Goal: Navigation & Orientation: Find specific page/section

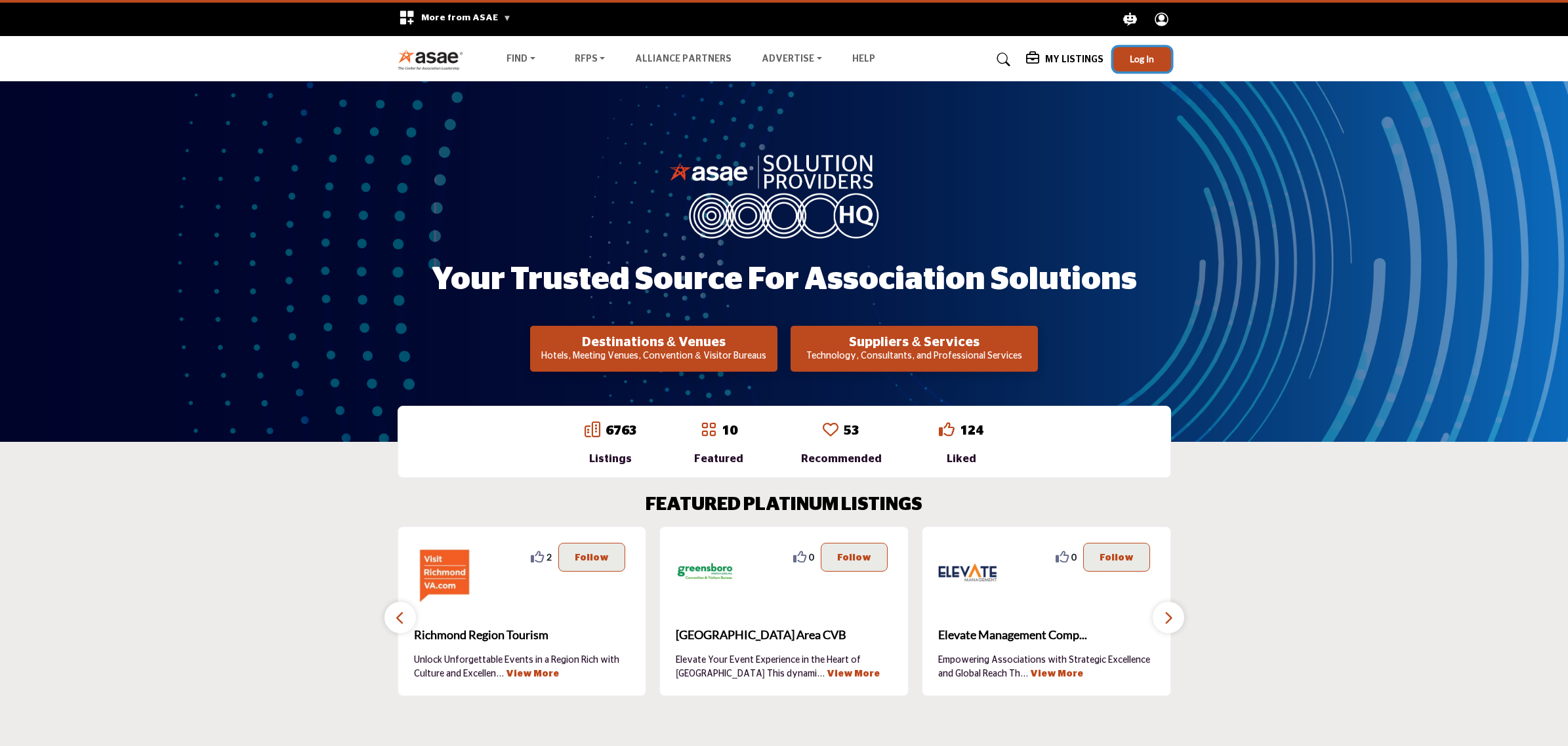
click at [1156, 57] on button "Log In" at bounding box center [1142, 60] width 57 height 25
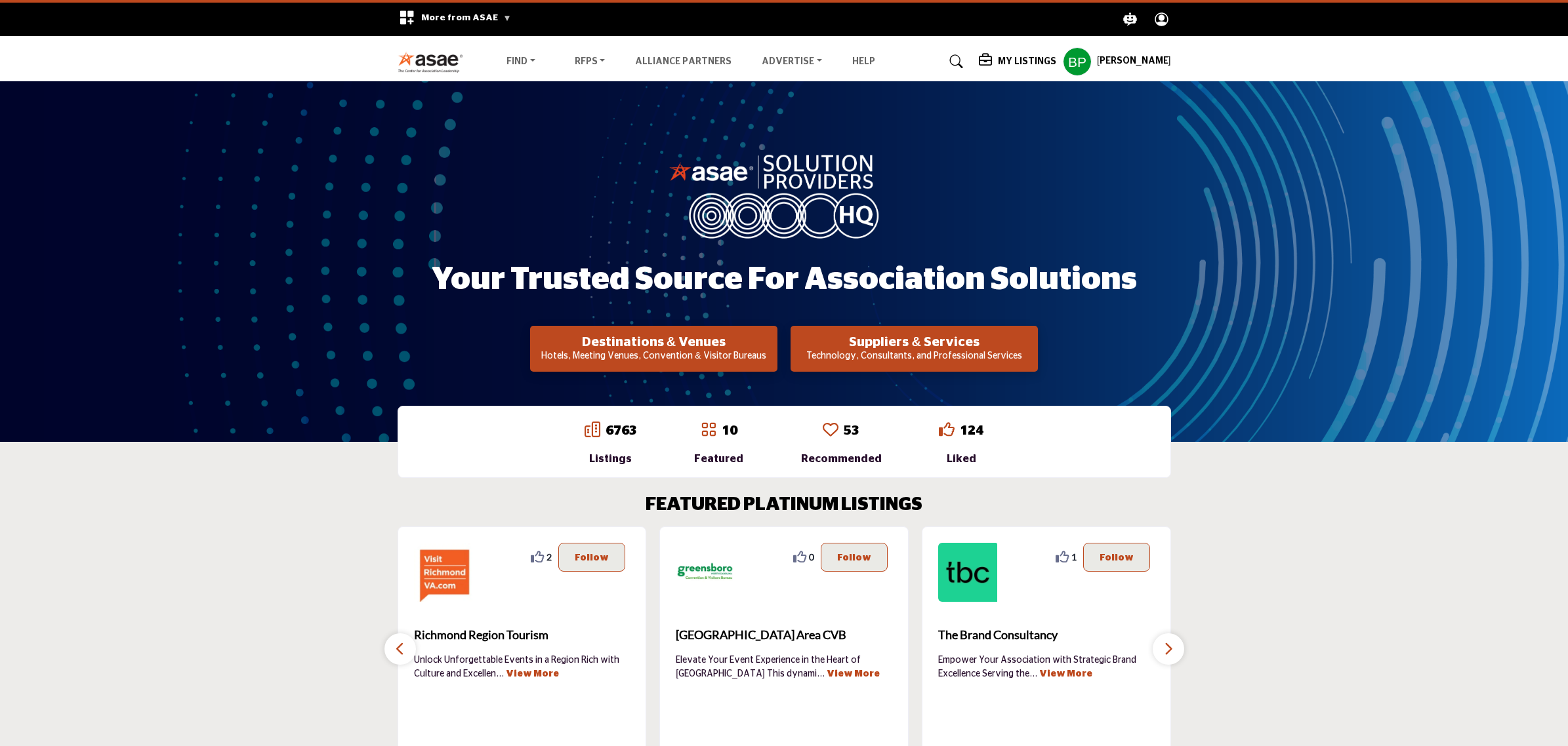
click at [963, 57] on link at bounding box center [953, 61] width 34 height 21
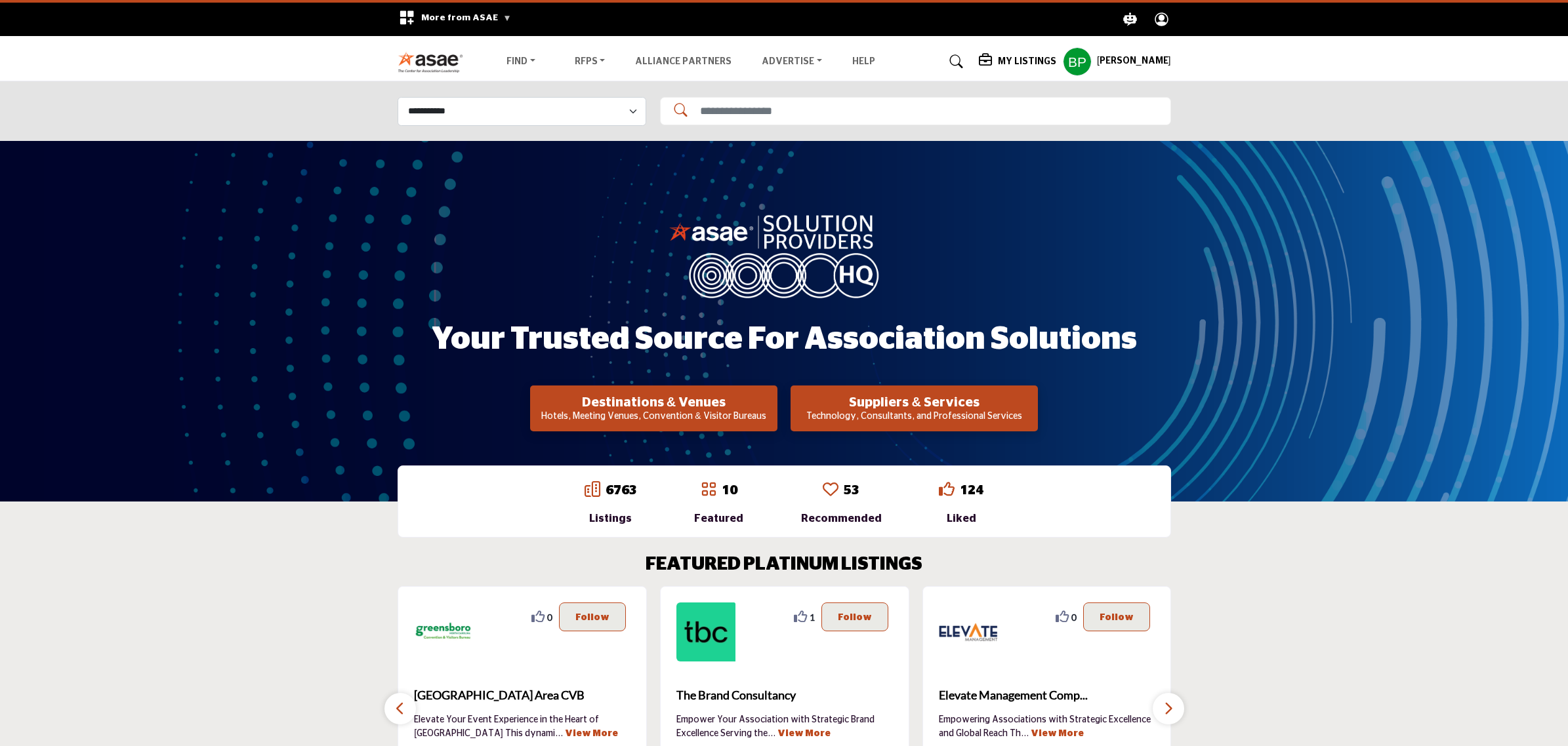
click at [1112, 57] on h5 "Bryle Padua" at bounding box center [1133, 61] width 74 height 13
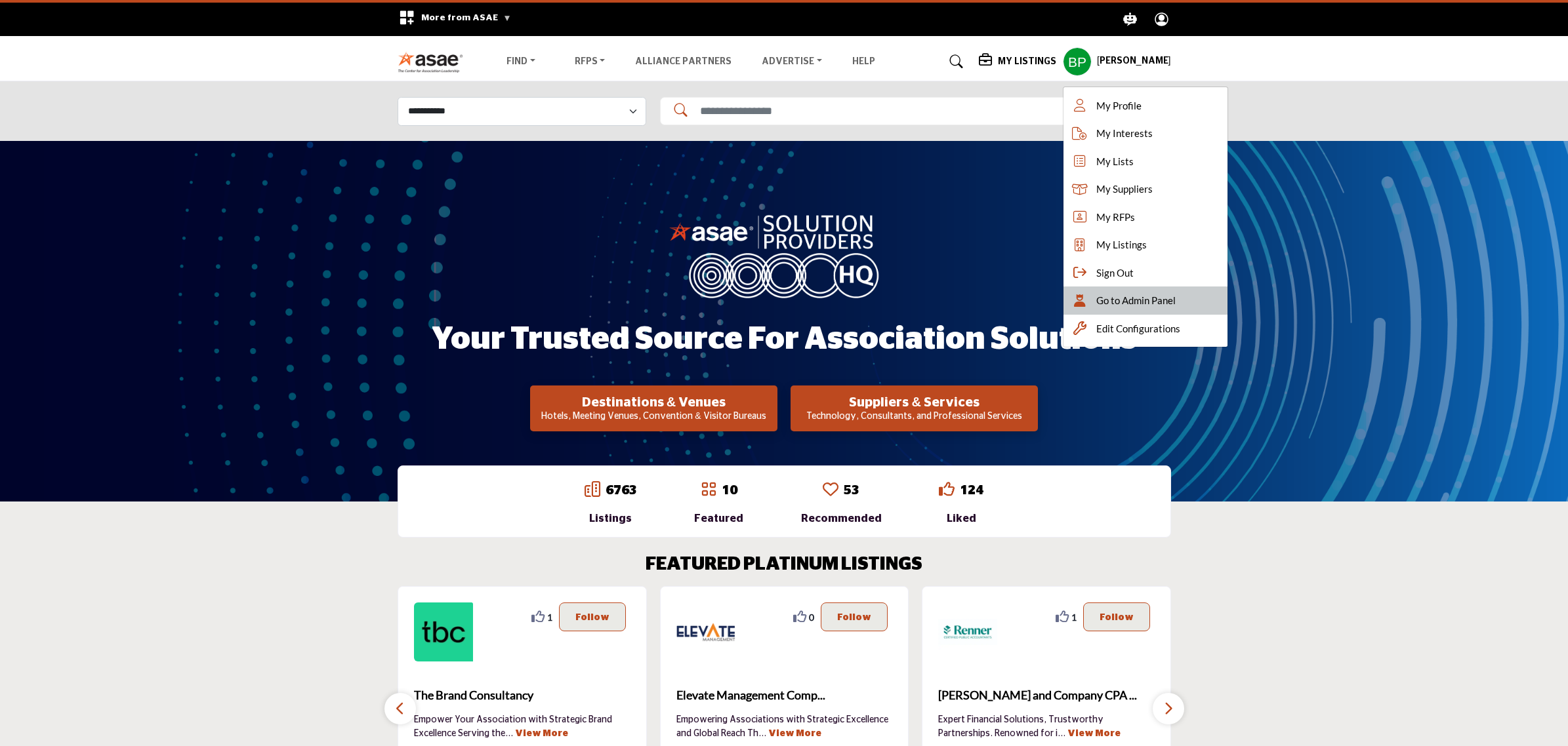
click at [1143, 290] on div "Go to Admin Panel" at bounding box center [1146, 300] width 164 height 28
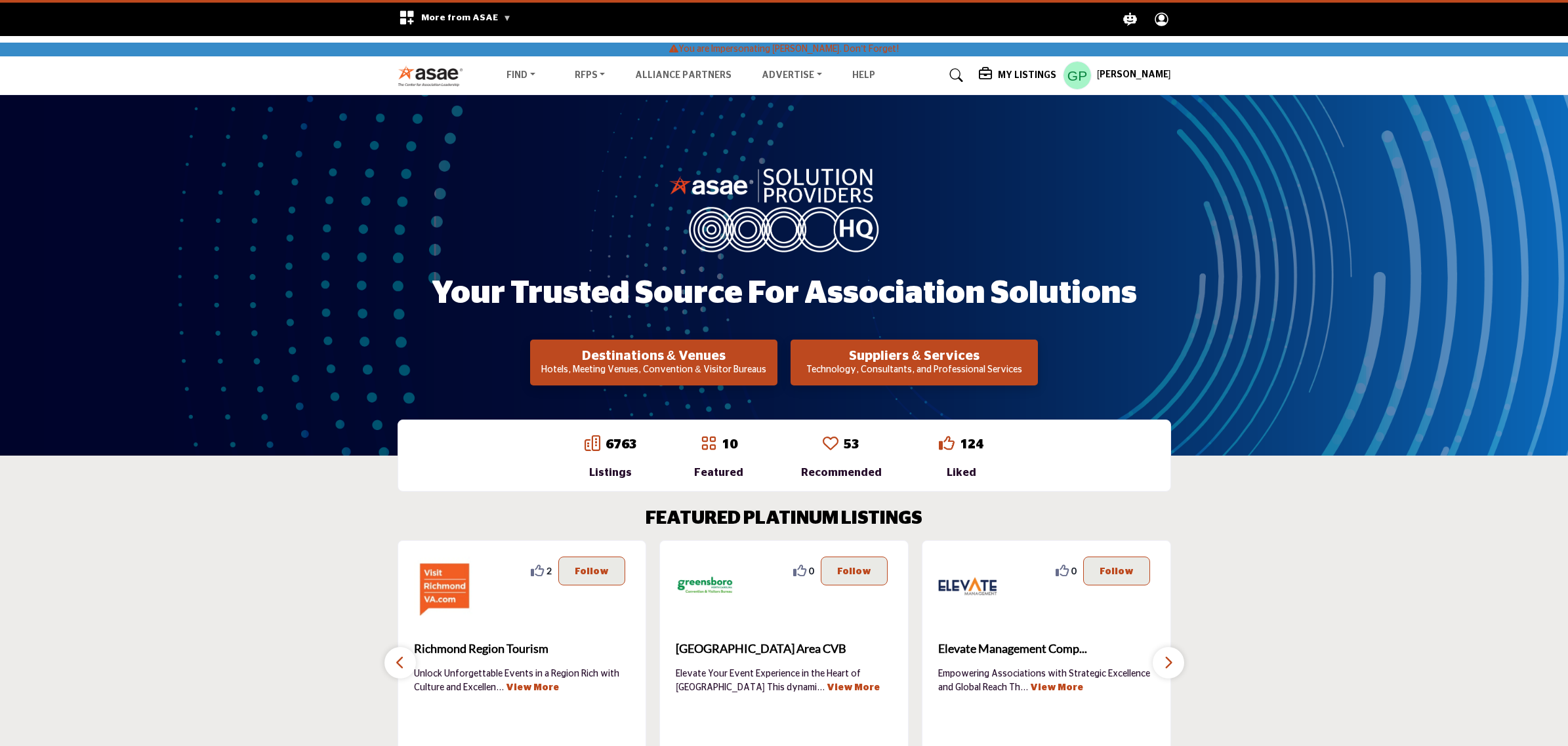
click at [1005, 72] on h5 "My Listings" at bounding box center [1027, 75] width 58 height 11
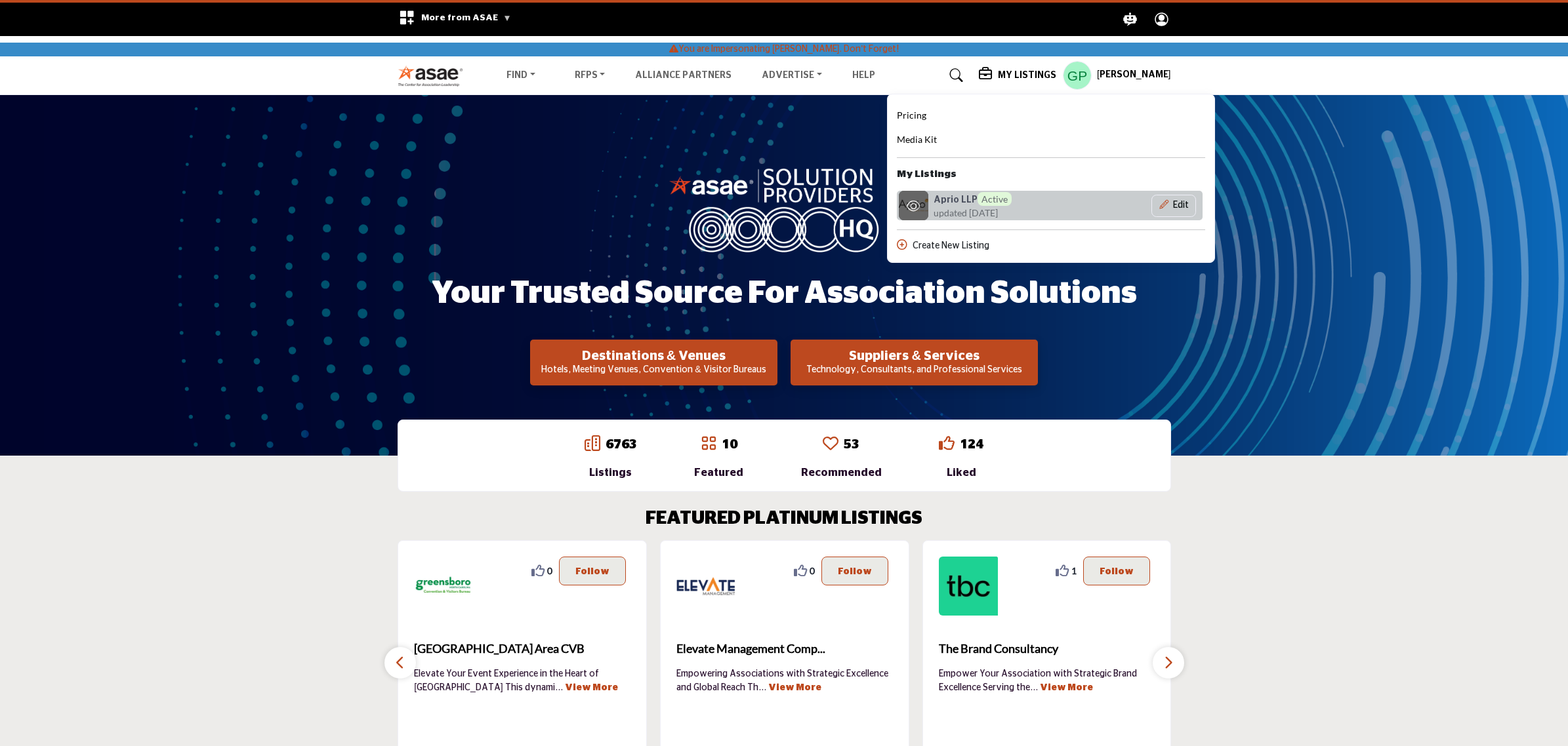
click at [946, 210] on span "updated [DATE]" at bounding box center [966, 213] width 64 height 14
